Goal: Navigation & Orientation: Find specific page/section

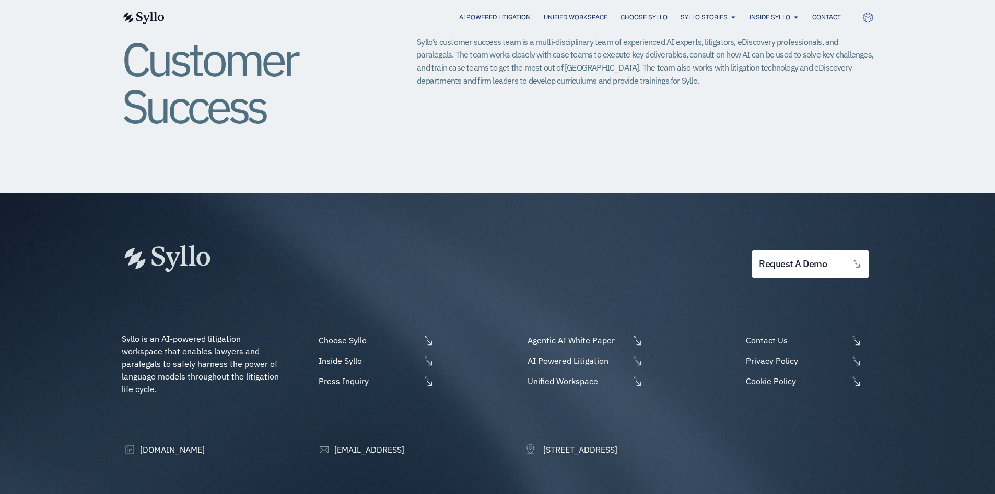
scroll to position [1281, 0]
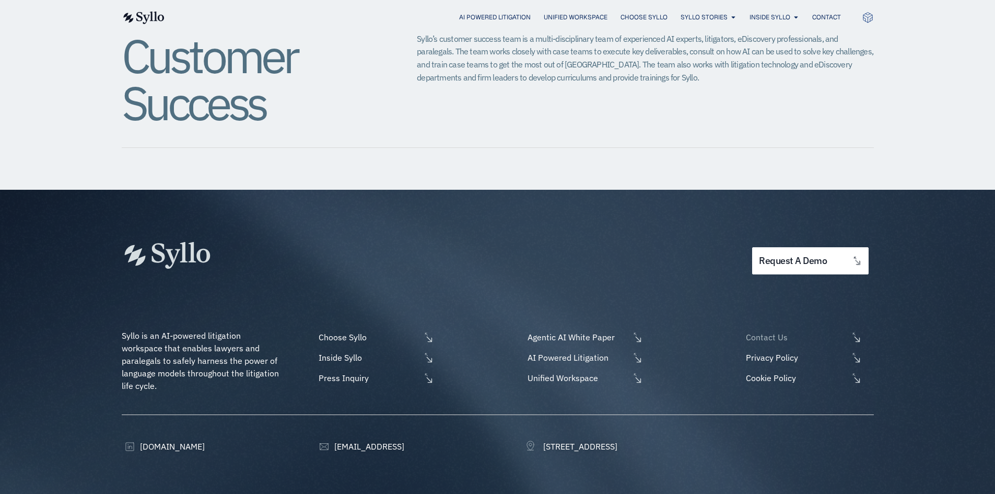
click at [775, 331] on span "Contact Us" at bounding box center [795, 337] width 104 height 13
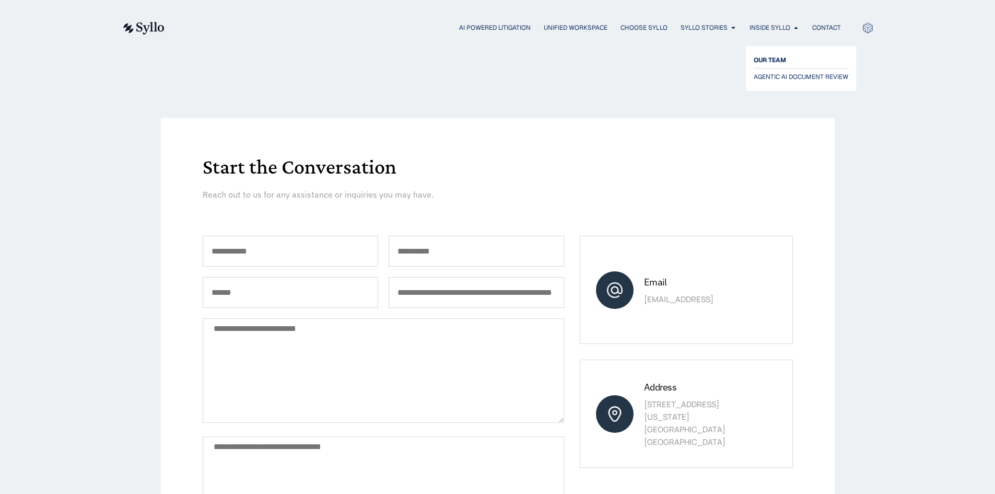
click at [767, 58] on span "OUR TEAM" at bounding box center [770, 60] width 32 height 13
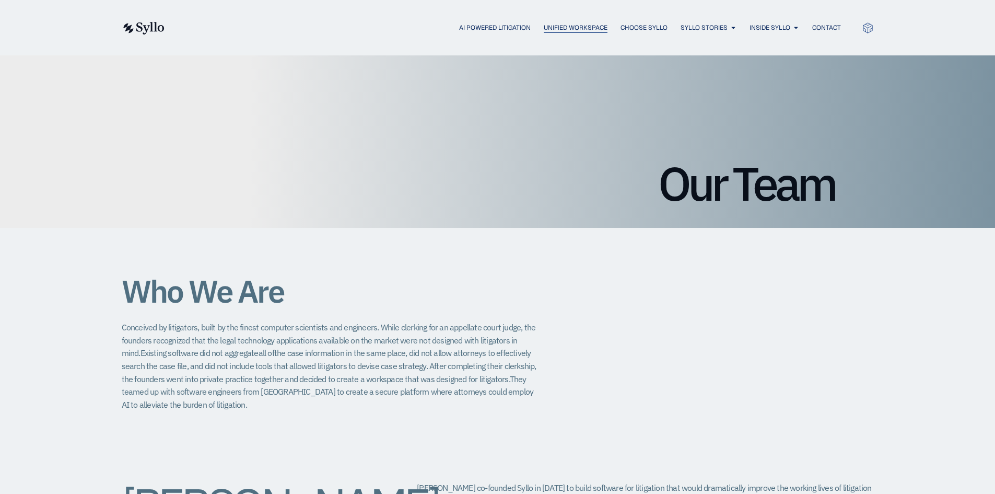
click at [572, 27] on span "Unified Workspace" at bounding box center [576, 27] width 64 height 9
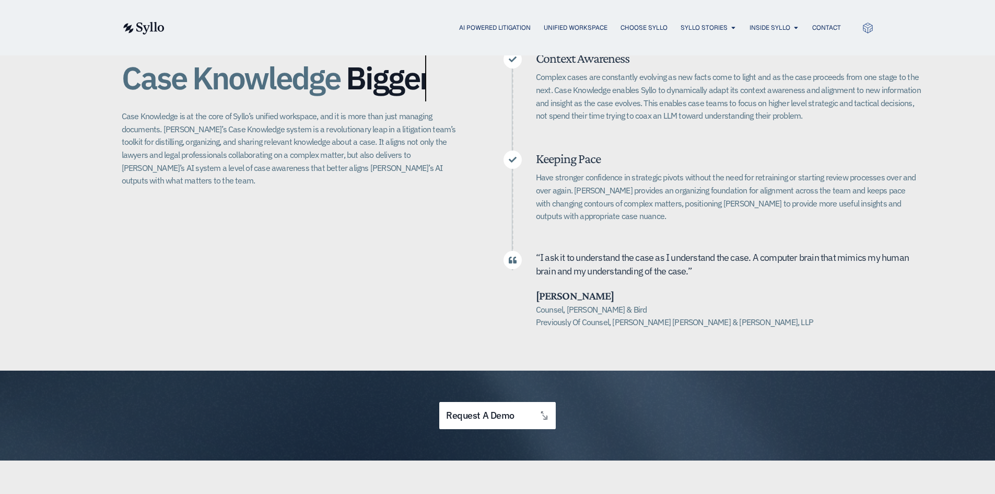
scroll to position [313, 0]
